Goal: Task Accomplishment & Management: Manage account settings

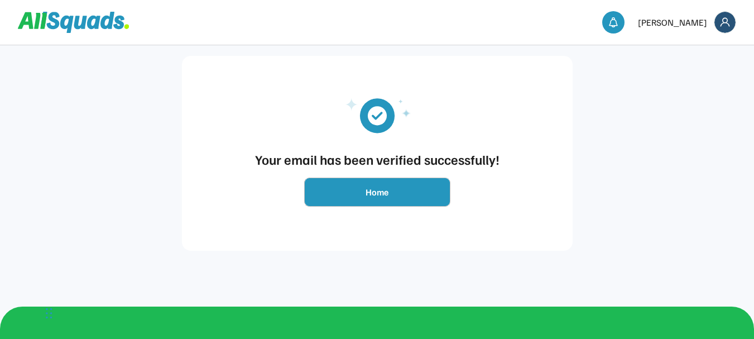
click at [353, 193] on button "Home" at bounding box center [377, 192] width 145 height 28
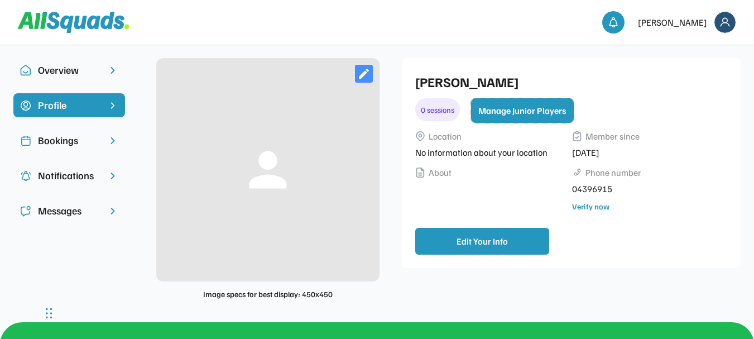
click at [536, 114] on button "Manage Junior Players" at bounding box center [522, 110] width 103 height 25
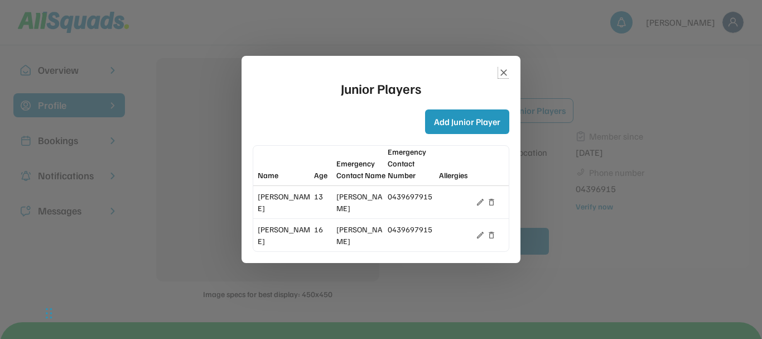
click at [504, 69] on icon at bounding box center [503, 72] width 11 height 11
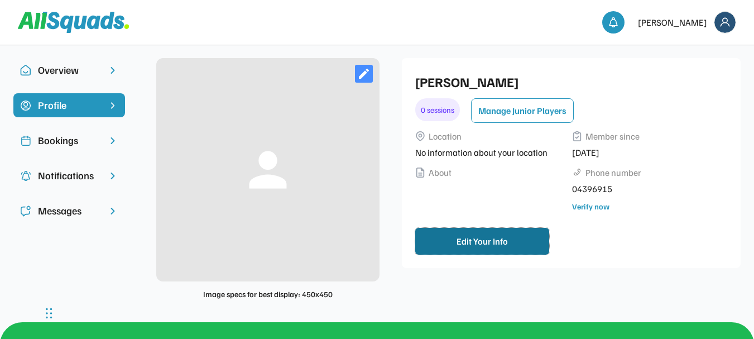
click at [508, 238] on button "Edit Your Info" at bounding box center [482, 241] width 134 height 27
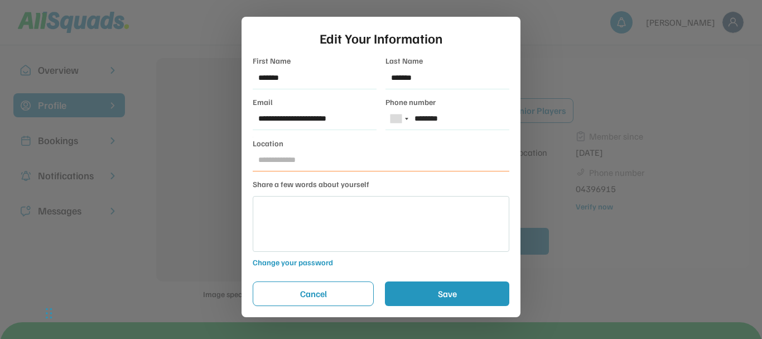
click at [440, 119] on input "********" at bounding box center [448, 119] width 124 height 22
type input "*********"
click at [452, 149] on input "input" at bounding box center [381, 160] width 257 height 22
type input "**********"
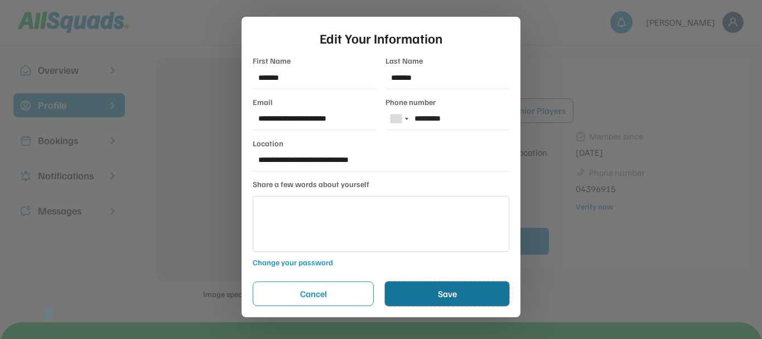
click at [439, 293] on button "Save" at bounding box center [447, 293] width 124 height 25
click at [440, 294] on button "Save" at bounding box center [447, 293] width 124 height 25
click at [456, 292] on button "Save" at bounding box center [447, 293] width 124 height 25
click at [461, 292] on button "Save" at bounding box center [447, 293] width 124 height 25
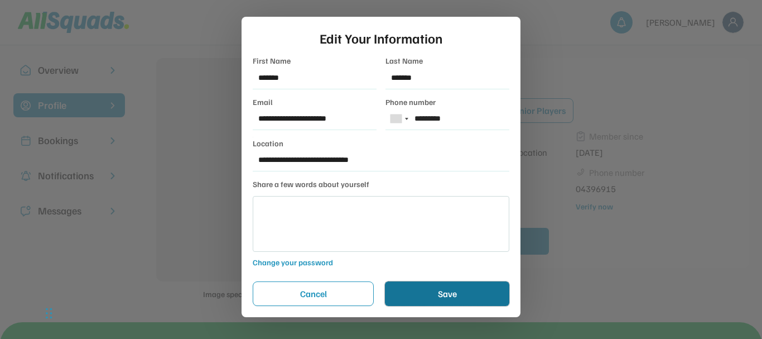
click at [447, 290] on button "Save" at bounding box center [447, 293] width 124 height 25
type textarea "*"
click at [419, 290] on button "Save" at bounding box center [447, 293] width 124 height 25
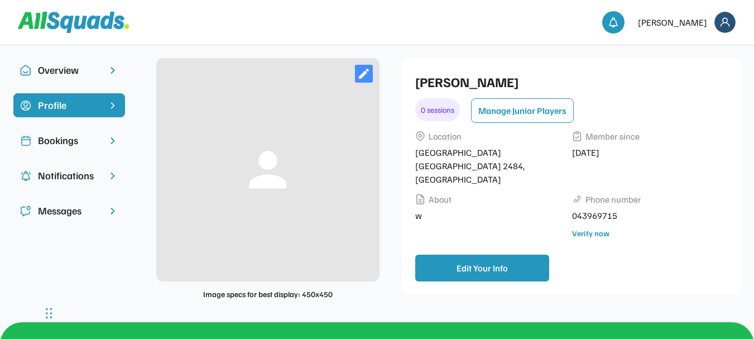
click at [95, 68] on div "Overview" at bounding box center [69, 70] width 63 height 15
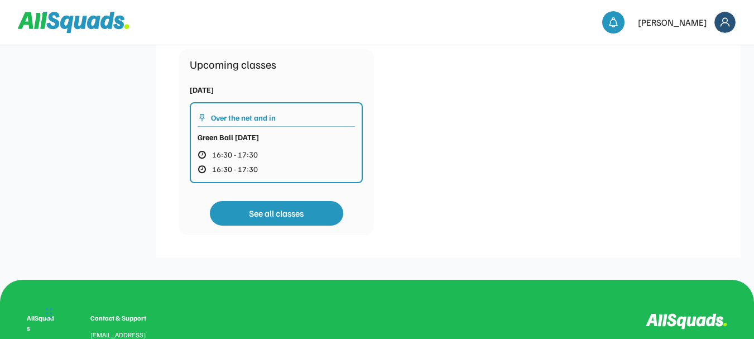
scroll to position [297, 0]
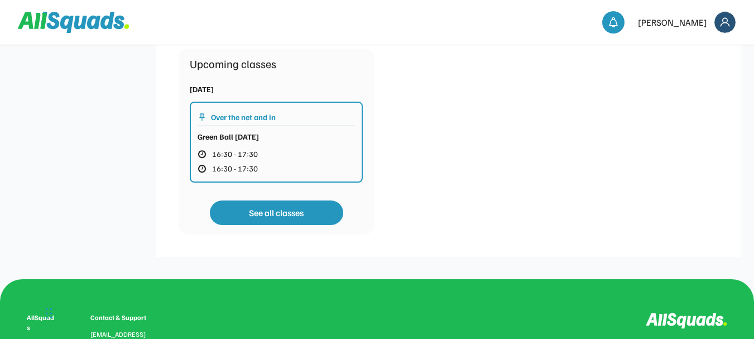
click at [300, 164] on button "16:30 - 17:30" at bounding box center [259, 168] width 123 height 15
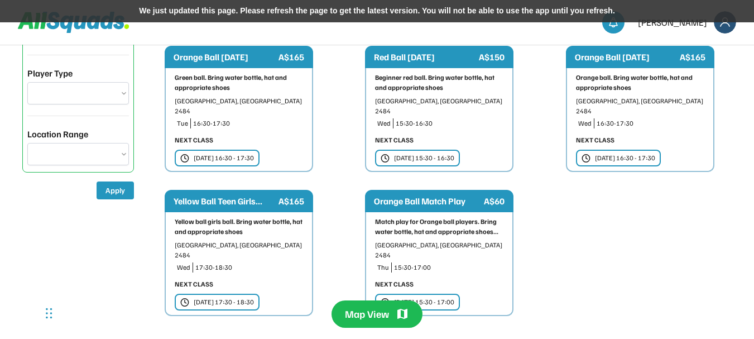
scroll to position [205, 0]
